Goal: Task Accomplishment & Management: Use online tool/utility

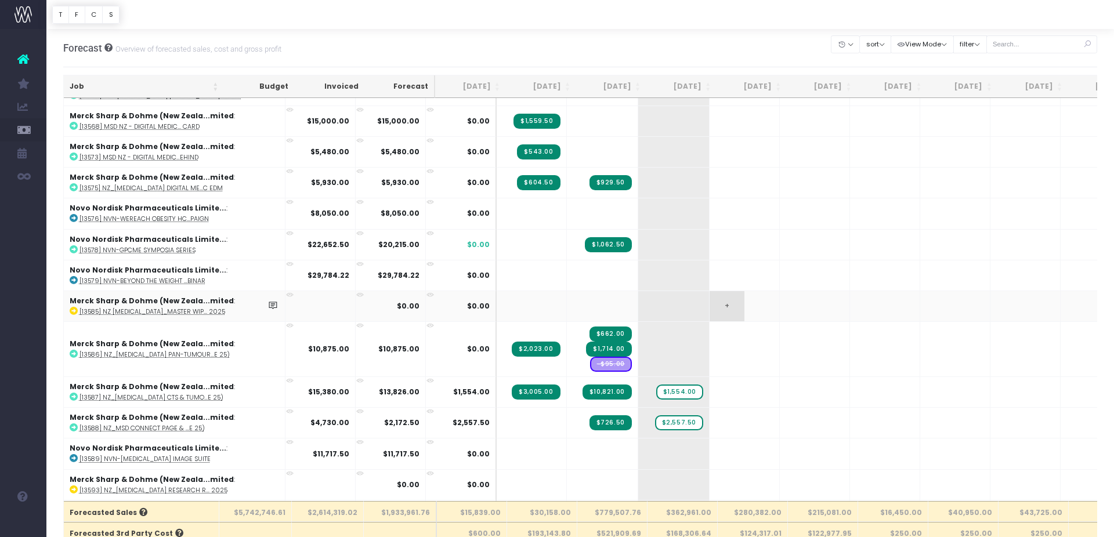
scroll to position [768, 0]
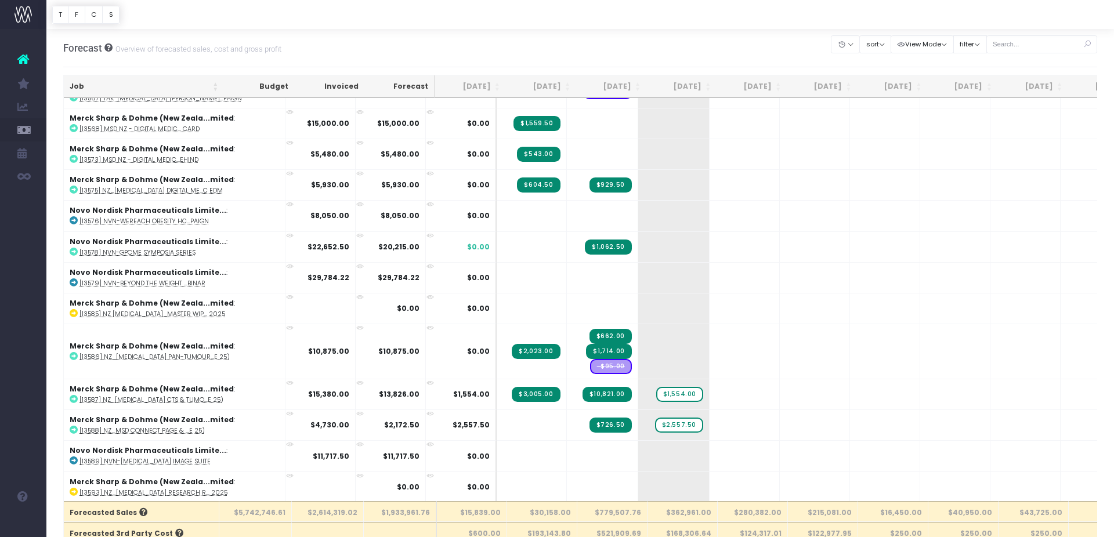
click at [157, 84] on th "Job" at bounding box center [144, 86] width 160 height 23
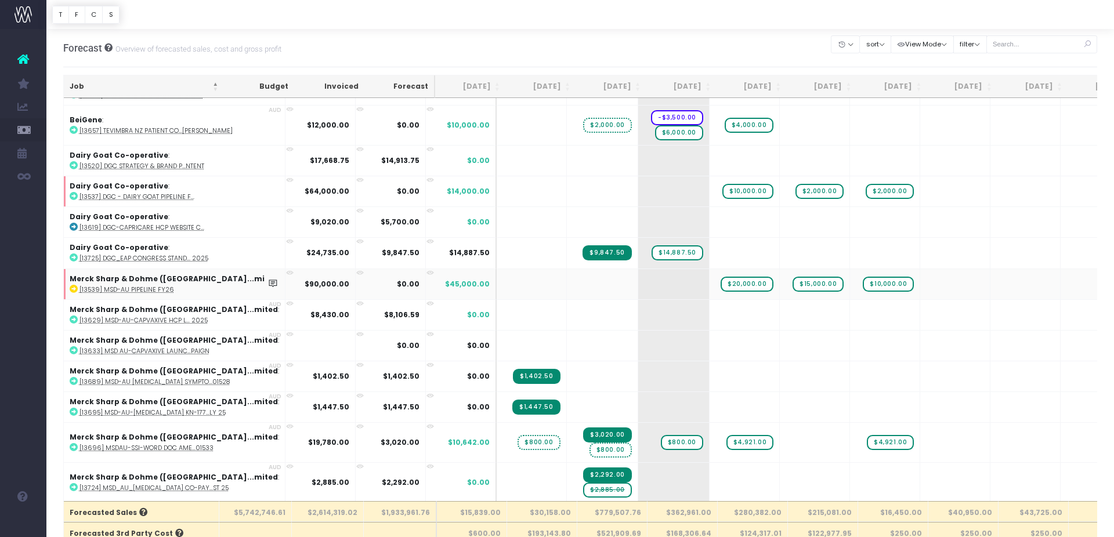
scroll to position [0, 0]
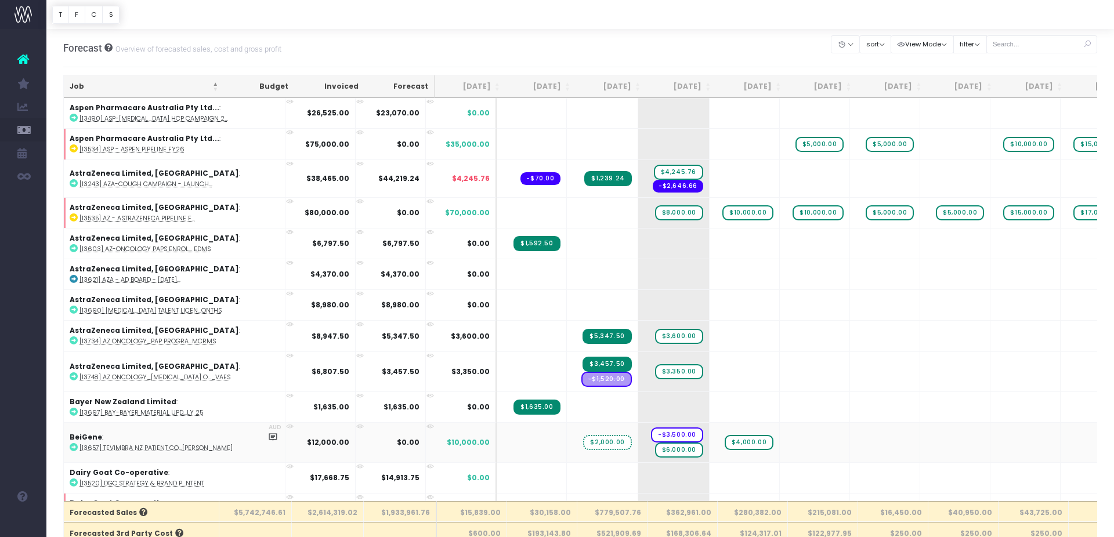
click at [104, 447] on abbr "[13657] Tevimbra NZ Patient Co...[PERSON_NAME]" at bounding box center [156, 448] width 153 height 9
click at [654, 169] on span "$4,245.76" at bounding box center [678, 172] width 49 height 15
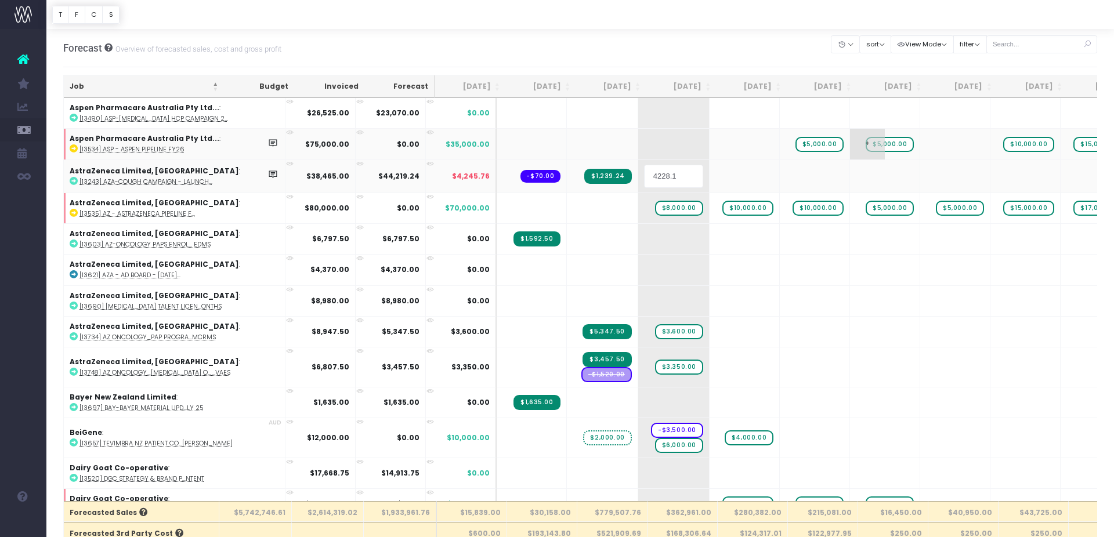
type input "4228.16"
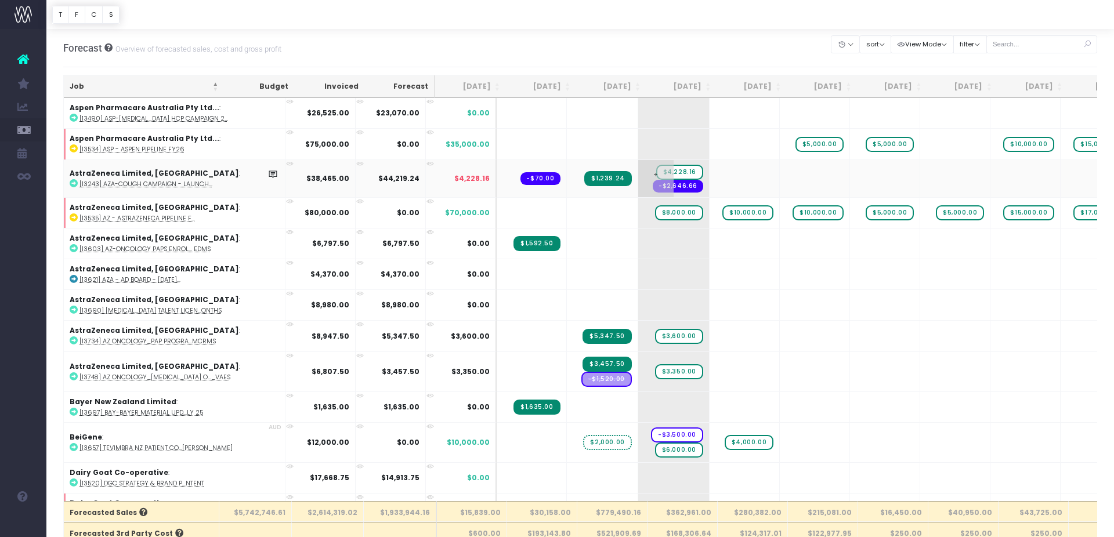
click at [653, 187] on span "-$2,646.66" at bounding box center [678, 186] width 50 height 13
click at [638, 243] on td "+" at bounding box center [673, 243] width 71 height 31
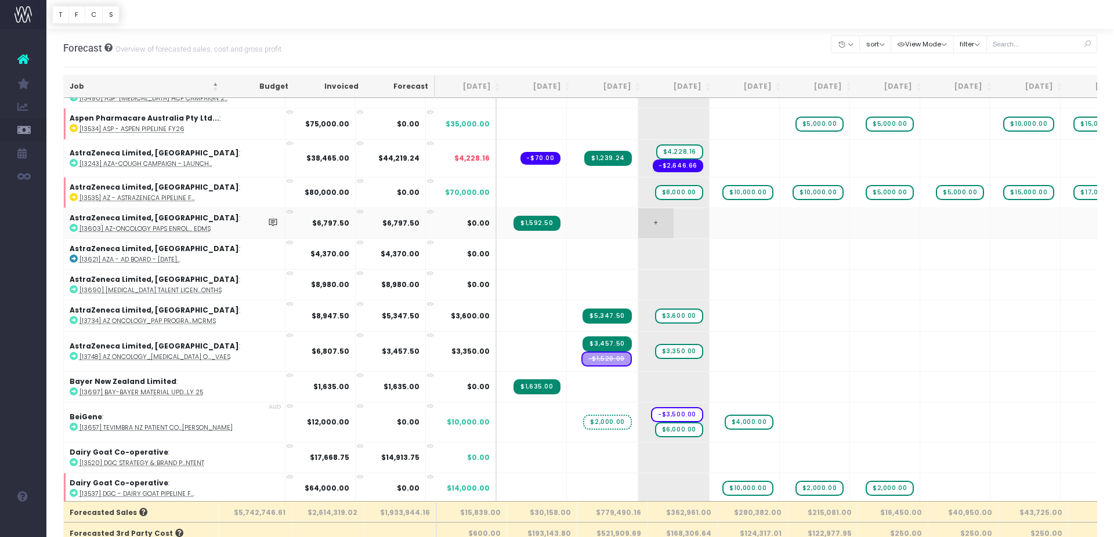
scroll to position [34, 0]
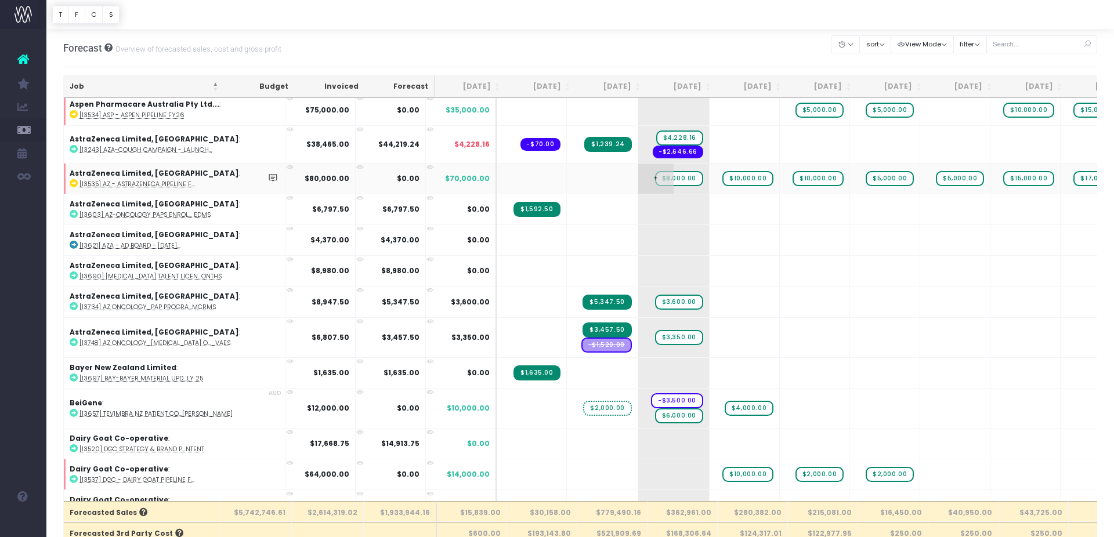
click at [655, 177] on span "$8,000.00" at bounding box center [679, 178] width 48 height 15
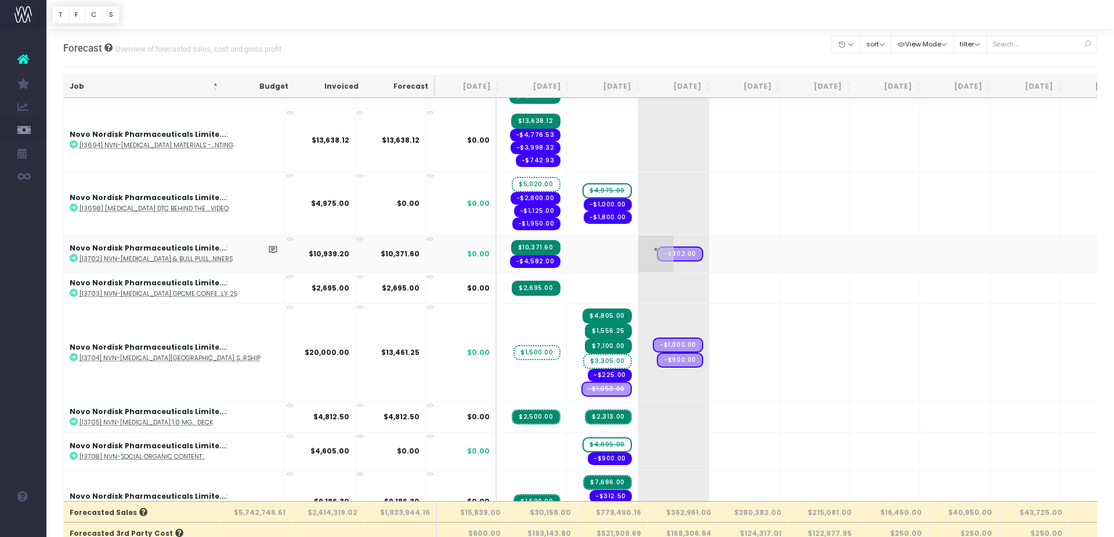
scroll to position [4076, 0]
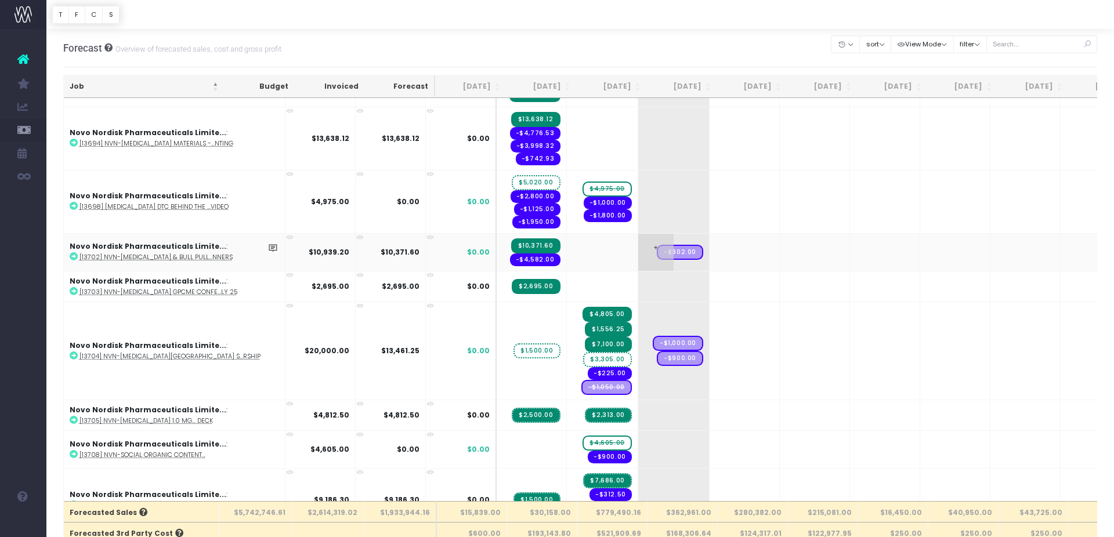
click at [638, 266] on span "+" at bounding box center [655, 252] width 35 height 37
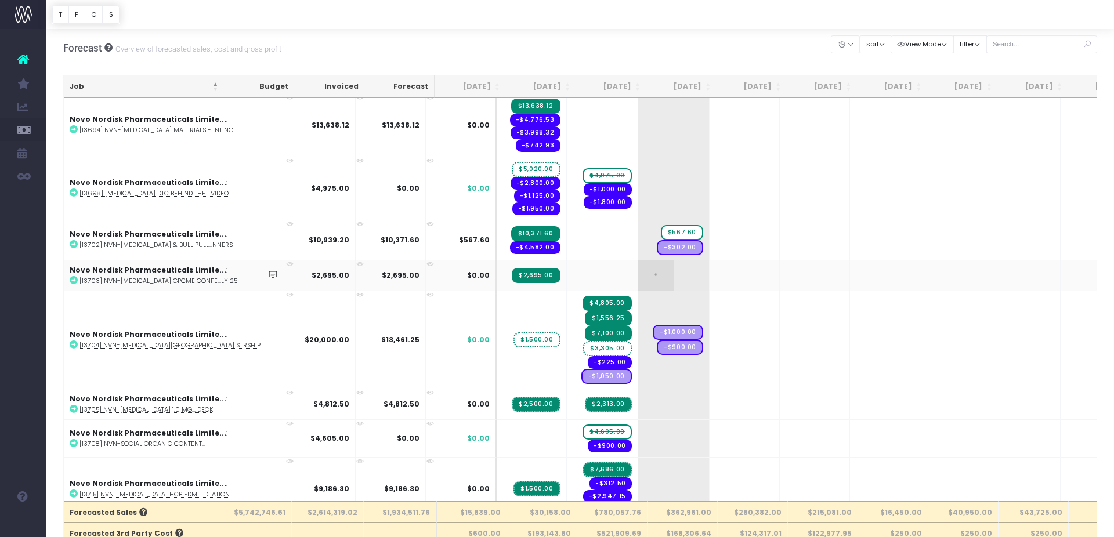
scroll to position [4102, 0]
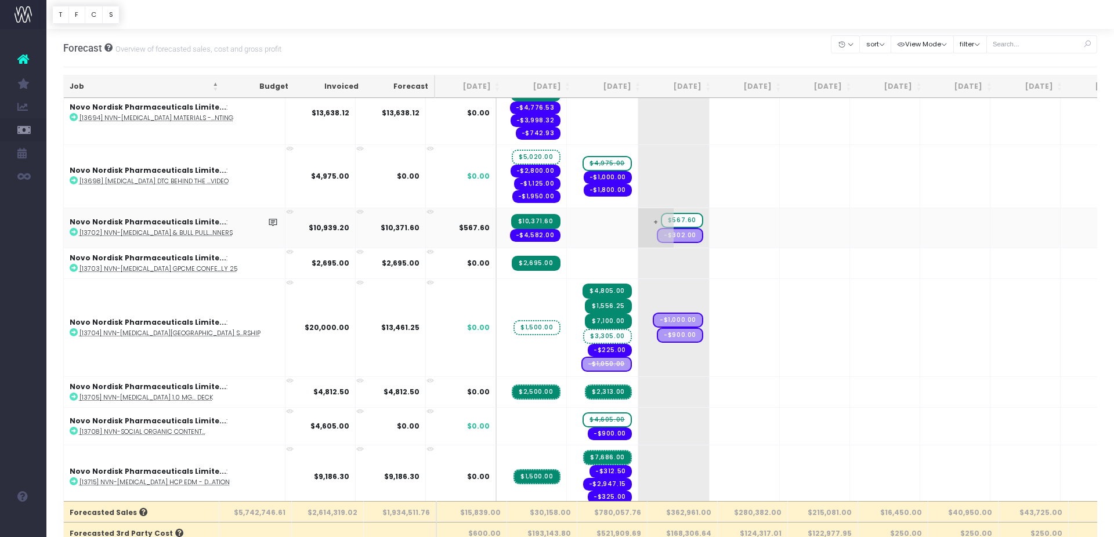
click at [661, 217] on span "$567.60" at bounding box center [682, 220] width 42 height 15
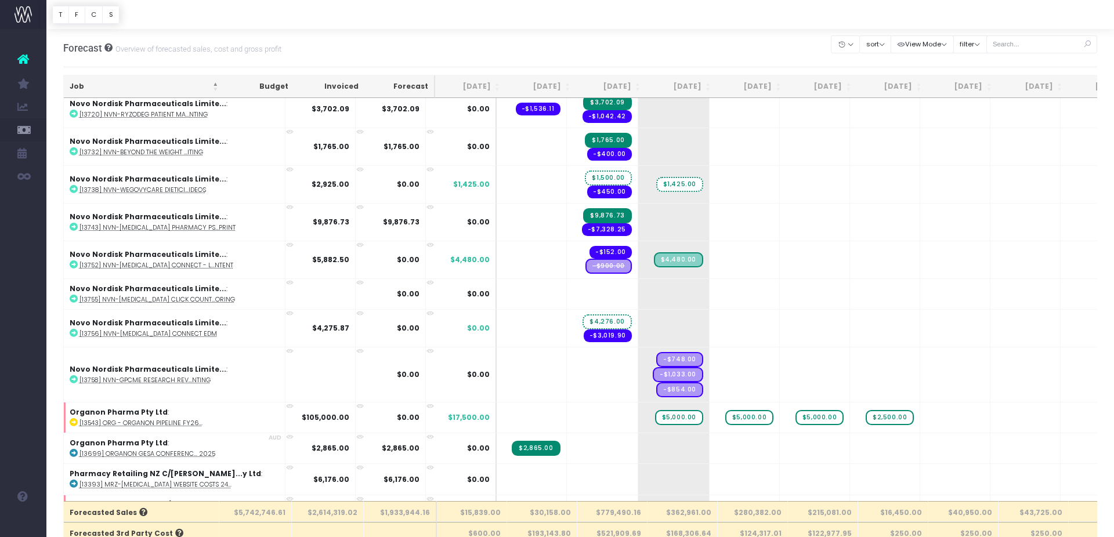
scroll to position [4622, 0]
click at [586, 264] on span "-$900.00" at bounding box center [609, 265] width 46 height 15
click at [638, 268] on span "+" at bounding box center [655, 259] width 35 height 37
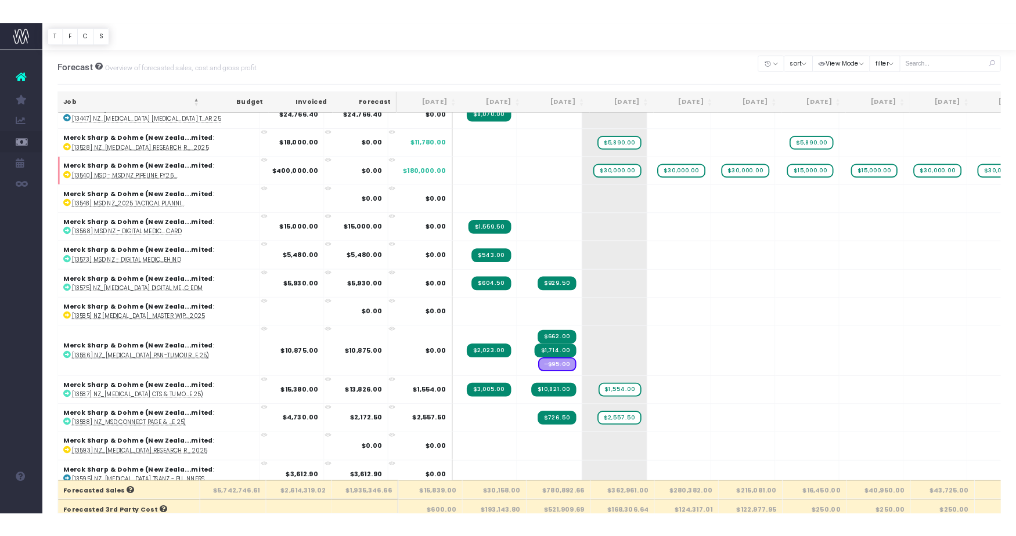
scroll to position [0, 0]
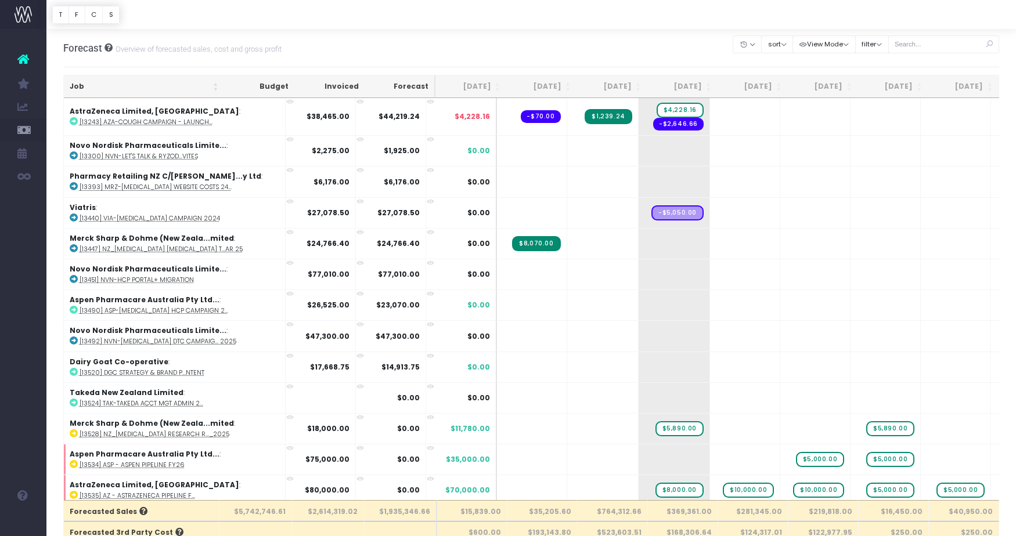
click at [135, 84] on th "Job" at bounding box center [144, 86] width 160 height 23
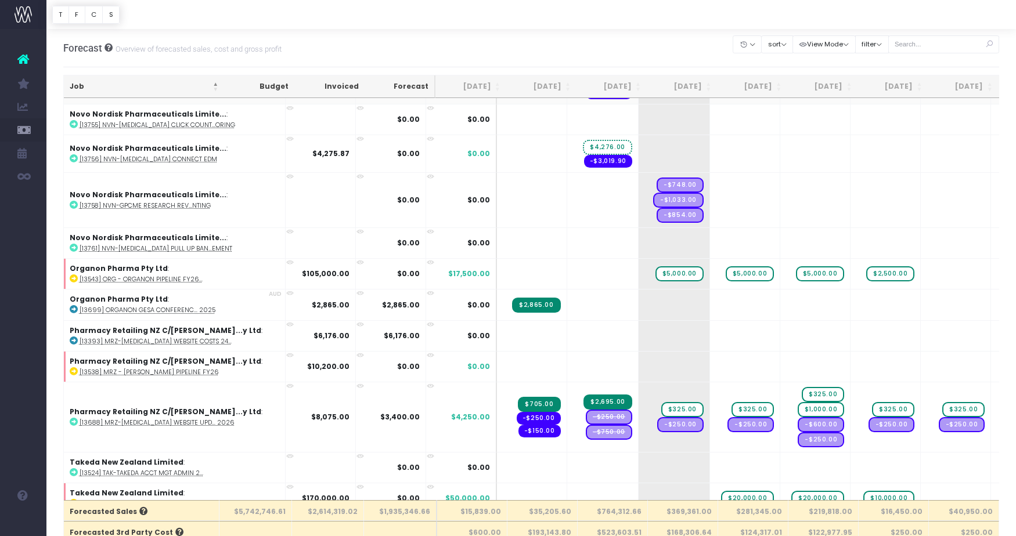
scroll to position [4877, 0]
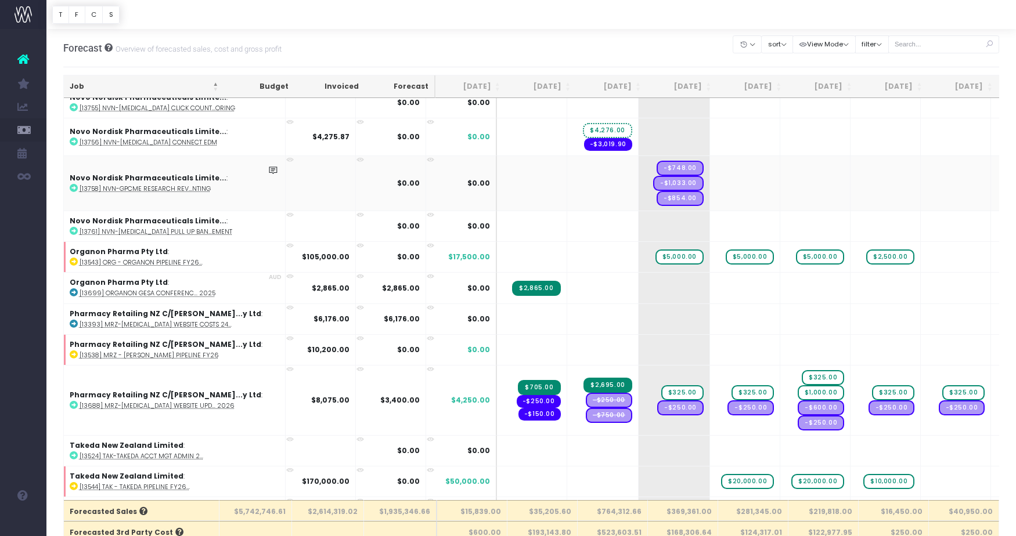
click at [191, 189] on abbr "[13758] NVN-GPCME Research Rev...nting" at bounding box center [145, 189] width 131 height 9
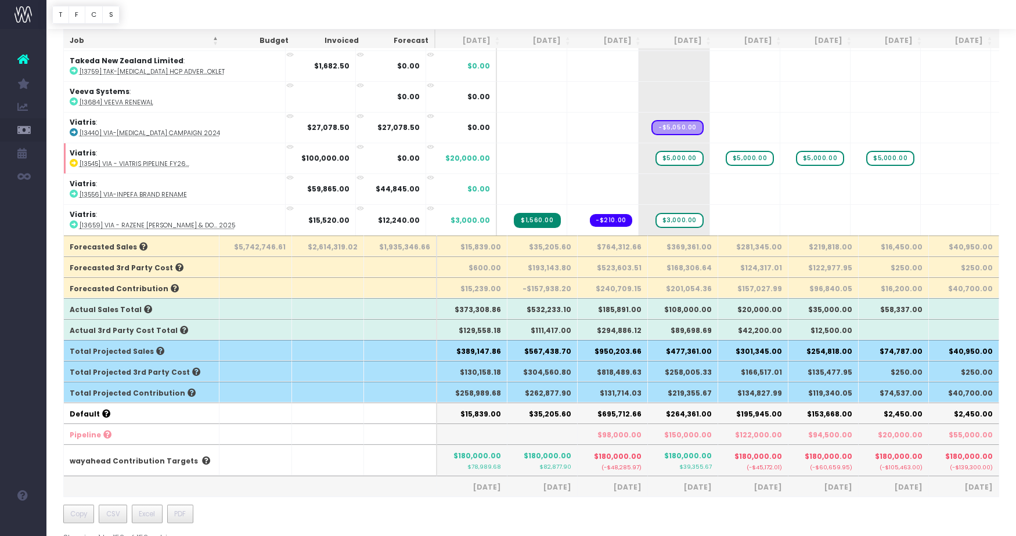
scroll to position [337, 0]
